Goal: Contribute content

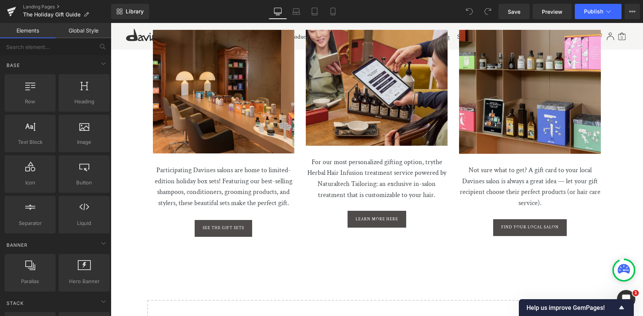
scroll to position [1900, 0]
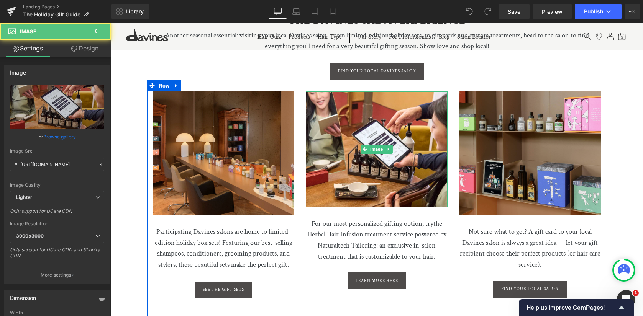
drag, startPoint x: 376, startPoint y: 145, endPoint x: 123, endPoint y: 176, distance: 254.7
click at [376, 145] on div "Image" at bounding box center [377, 150] width 142 height 116
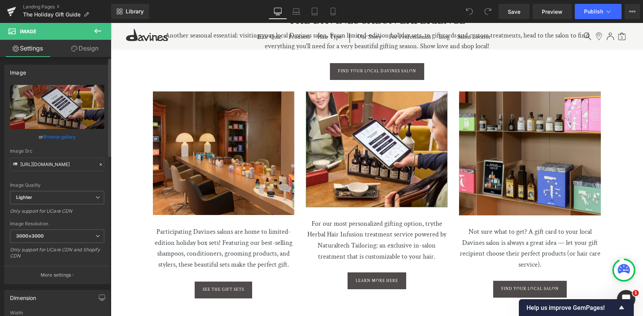
click at [53, 137] on link "Browse gallery" at bounding box center [59, 136] width 33 height 13
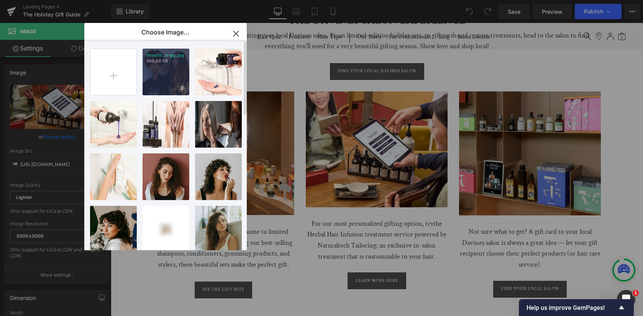
click at [154, 77] on div "beautif...n-gg.jpg 886.06 KB" at bounding box center [166, 72] width 47 height 47
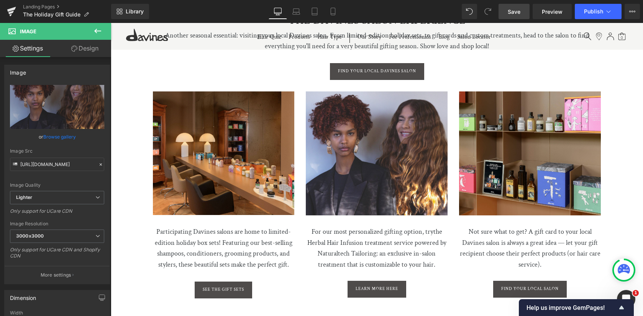
click at [514, 11] on span "Save" at bounding box center [514, 12] width 13 height 8
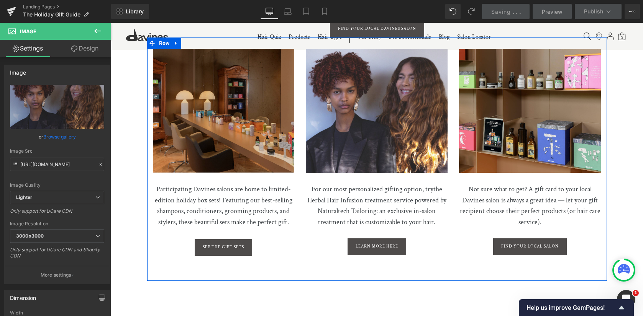
scroll to position [1915, 0]
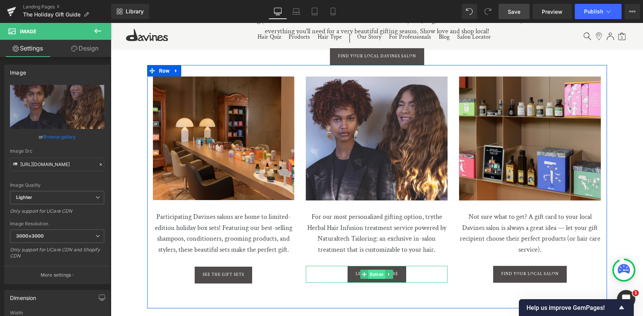
click at [373, 270] on span "Button" at bounding box center [377, 274] width 17 height 9
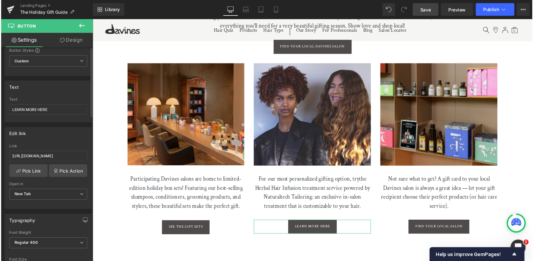
scroll to position [34, 0]
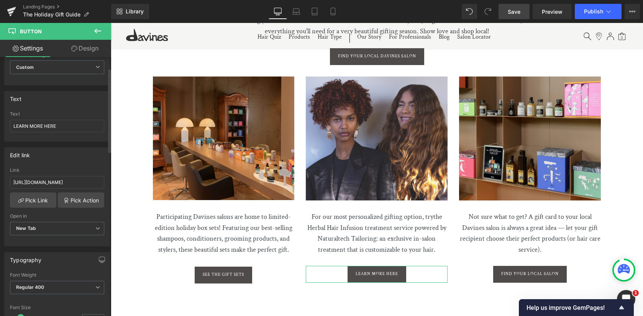
click at [56, 175] on div "Link [URL][DOMAIN_NAME]" at bounding box center [57, 180] width 94 height 25
click at [57, 180] on input "[URL][DOMAIN_NAME]" at bounding box center [57, 182] width 94 height 13
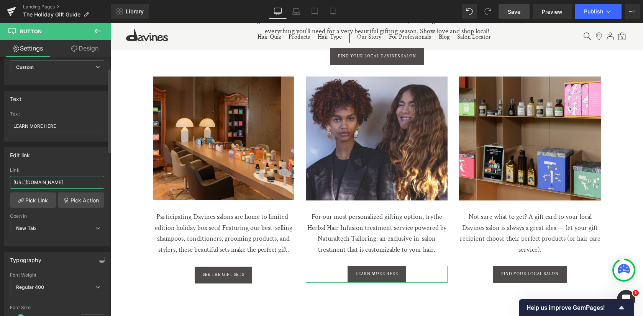
click at [57, 180] on input "[URL][DOMAIN_NAME]" at bounding box center [57, 182] width 94 height 13
click at [57, 179] on input "[URL][DOMAIN_NAME]" at bounding box center [57, 182] width 94 height 13
paste input "[URL][DOMAIN_NAME]"
type input "[URL][DOMAIN_NAME]"
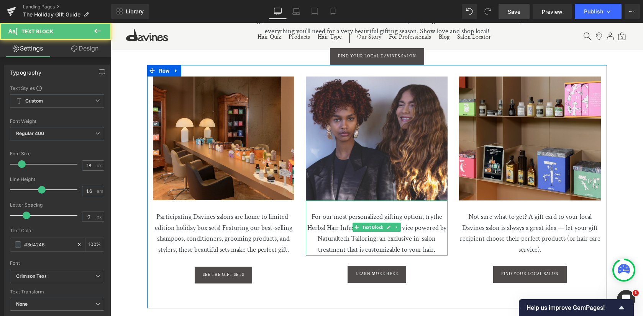
click at [344, 211] on p "For our most personalized gifting option, try the Herbal Hair Infusion treatmen…" at bounding box center [377, 228] width 142 height 55
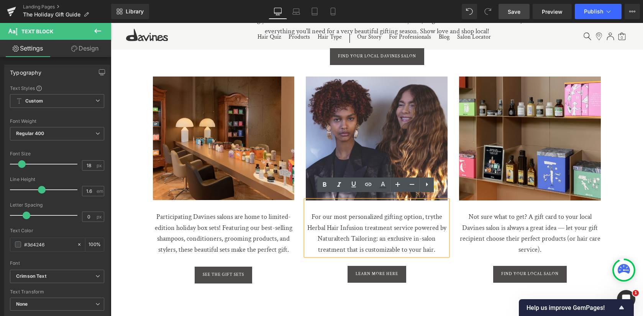
click at [430, 225] on span "the Herbal Hair Infusion treatment service powered by Naturaltech Tailoring: an…" at bounding box center [376, 234] width 139 height 42
drag, startPoint x: 433, startPoint y: 212, endPoint x: 374, endPoint y: 233, distance: 63.0
click at [374, 233] on span "the Herbal Hair Infusion treatment service powered by Naturaltech Tailoring: an…" at bounding box center [376, 234] width 139 height 42
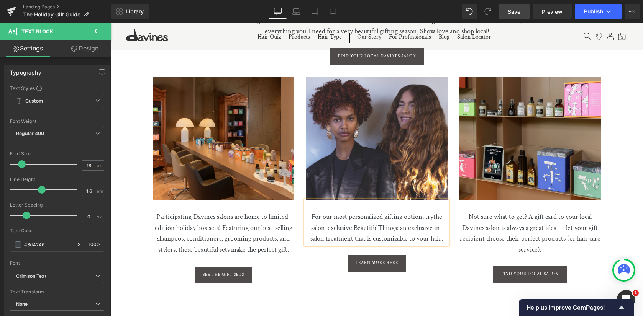
drag, startPoint x: 393, startPoint y: 221, endPoint x: 395, endPoint y: 229, distance: 8.5
click at [393, 221] on span "the salon-exclusive Beautiful Things : an exclusive in-salon treatment that is …" at bounding box center [376, 228] width 133 height 31
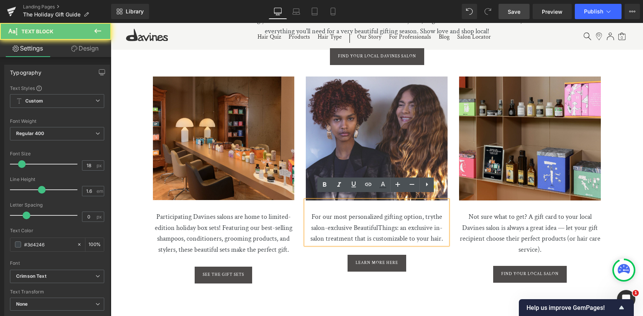
click at [397, 223] on span "the salon-exclusive Beautiful Things : an exclusive in-salon treatment that is …" at bounding box center [376, 228] width 133 height 31
